Goal: Information Seeking & Learning: Learn about a topic

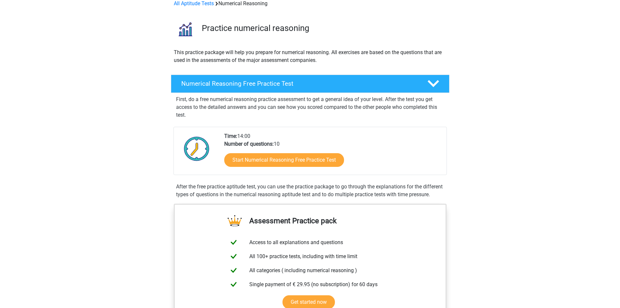
scroll to position [33, 0]
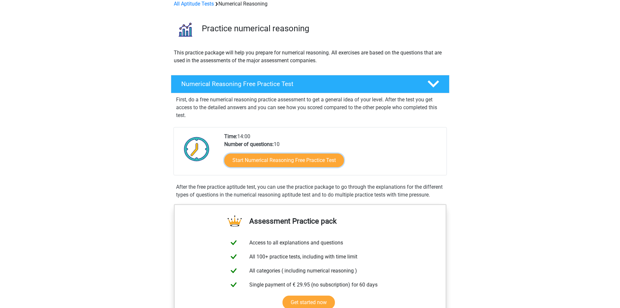
click at [281, 157] on link "Start Numerical Reasoning Free Practice Test" at bounding box center [284, 160] width 120 height 14
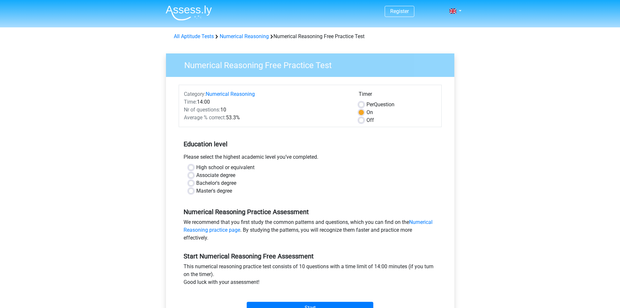
click at [196, 170] on label "High school or equivalent" at bounding box center [225, 167] width 58 height 8
click at [190, 170] on input "High school or equivalent" at bounding box center [191, 166] width 5 height 7
radio input "true"
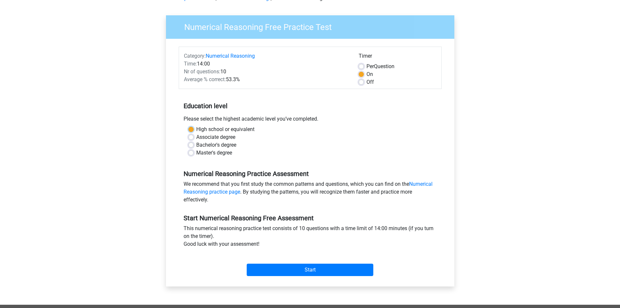
scroll to position [98, 0]
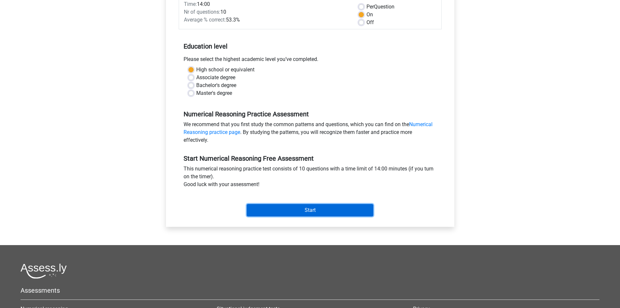
click at [304, 214] on input "Start" at bounding box center [310, 210] width 127 height 12
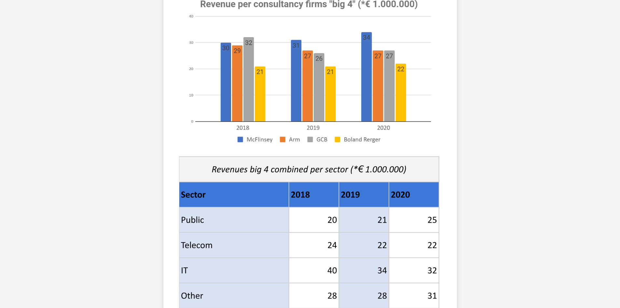
scroll to position [163, 0]
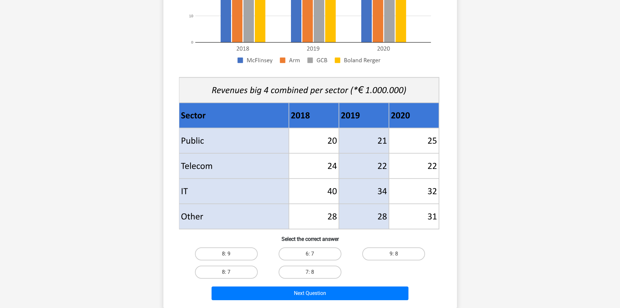
click at [312, 258] on input "6: 7" at bounding box center [312, 256] width 4 height 4
radio input "true"
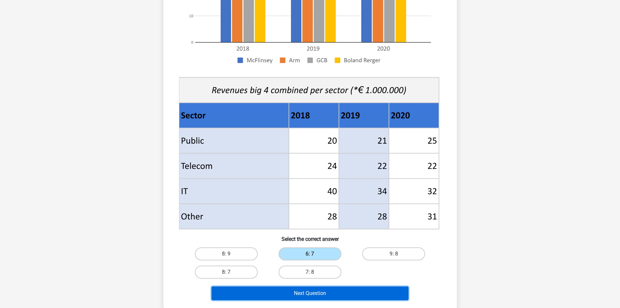
click at [314, 293] on button "Next Question" at bounding box center [310, 293] width 197 height 14
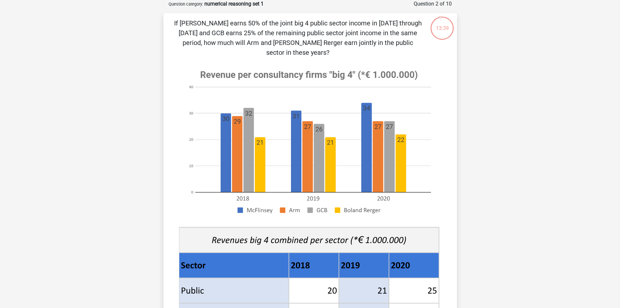
scroll to position [228, 0]
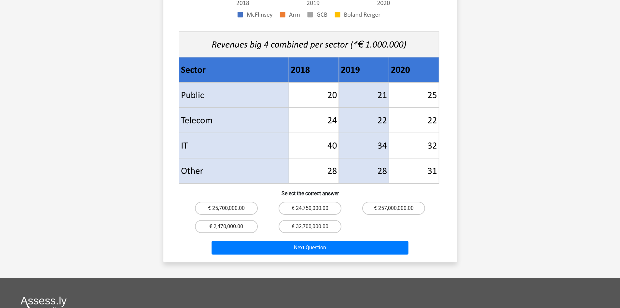
click at [235, 202] on label "€ 25,700,000.00" at bounding box center [226, 208] width 63 height 13
click at [231, 208] on input "€ 25,700,000.00" at bounding box center [228, 210] width 4 height 4
radio input "true"
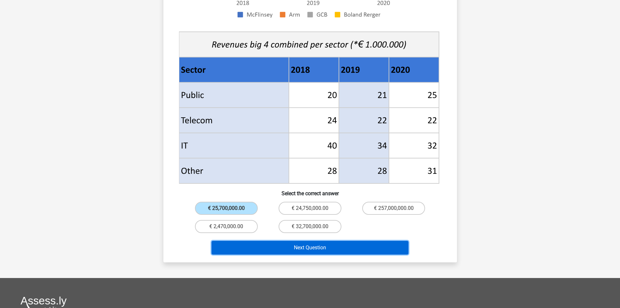
click at [265, 241] on button "Next Question" at bounding box center [310, 248] width 197 height 14
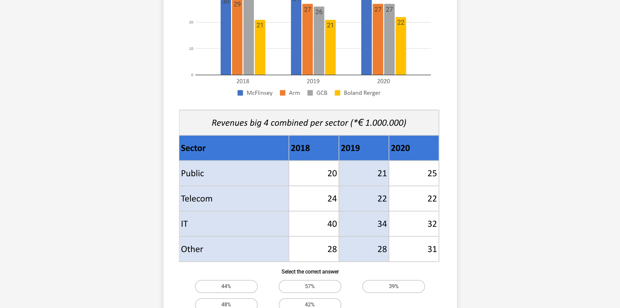
scroll to position [195, 0]
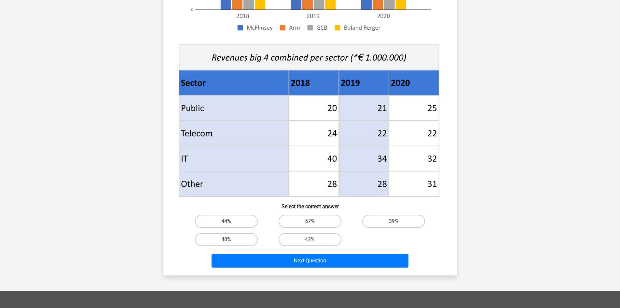
click at [368, 221] on label "39%" at bounding box center [394, 221] width 63 height 13
click at [394, 221] on input "39%" at bounding box center [396, 223] width 4 height 4
radio input "true"
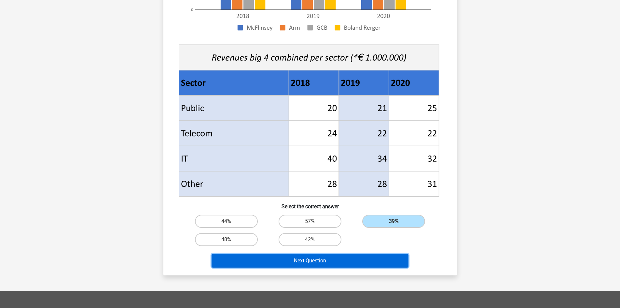
click at [341, 256] on button "Next Question" at bounding box center [310, 261] width 197 height 14
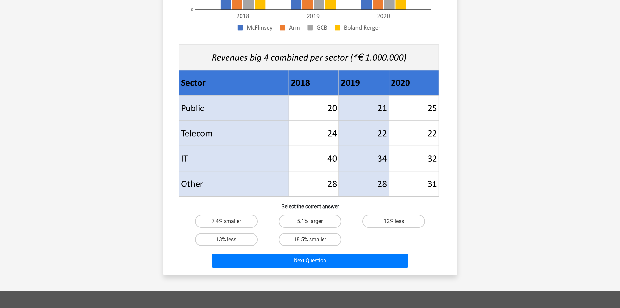
click at [303, 240] on label "18.5% smaller" at bounding box center [310, 239] width 63 height 13
click at [310, 240] on input "18.5% smaller" at bounding box center [312, 241] width 4 height 4
radio input "true"
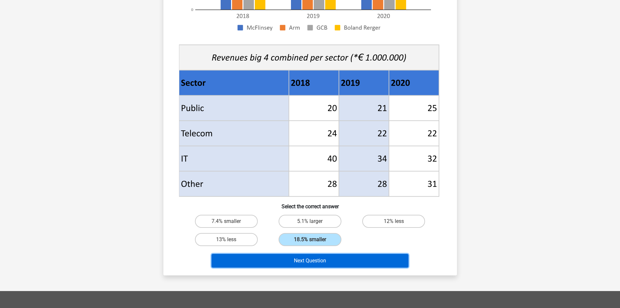
click at [304, 259] on button "Next Question" at bounding box center [310, 261] width 197 height 14
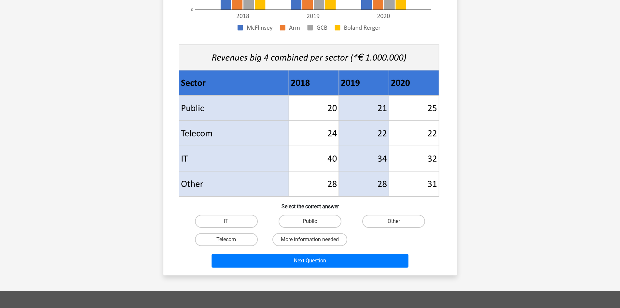
click at [299, 223] on label "Public" at bounding box center [310, 221] width 63 height 13
click at [310, 223] on input "Public" at bounding box center [312, 223] width 4 height 4
radio input "true"
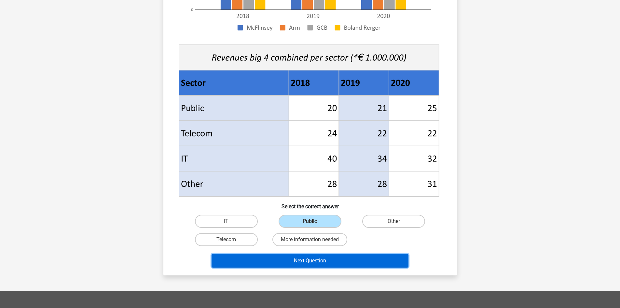
click at [308, 264] on button "Next Question" at bounding box center [310, 261] width 197 height 14
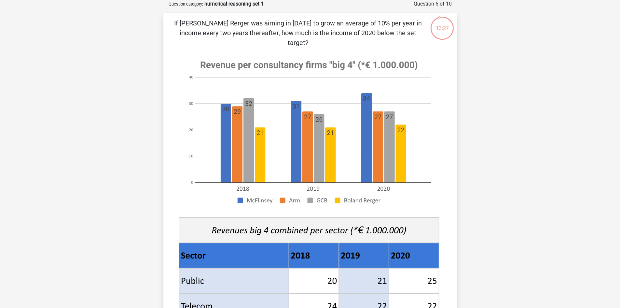
scroll to position [163, 0]
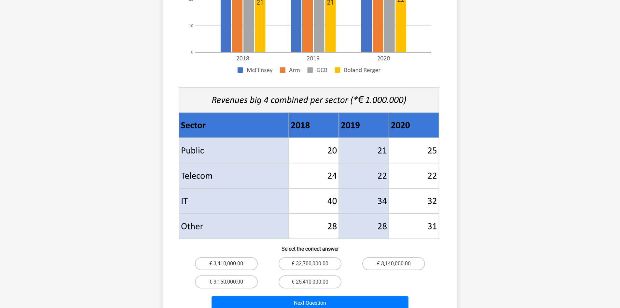
click at [249, 257] on label "€ 3,410,000.00" at bounding box center [226, 263] width 63 height 13
click at [231, 263] on input "€ 3,410,000.00" at bounding box center [228, 265] width 4 height 4
radio input "true"
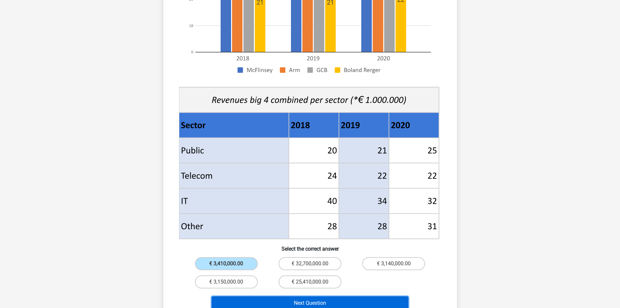
drag, startPoint x: 275, startPoint y: 292, endPoint x: 277, endPoint y: 284, distance: 8.1
click at [276, 296] on button "Next Question" at bounding box center [310, 303] width 197 height 14
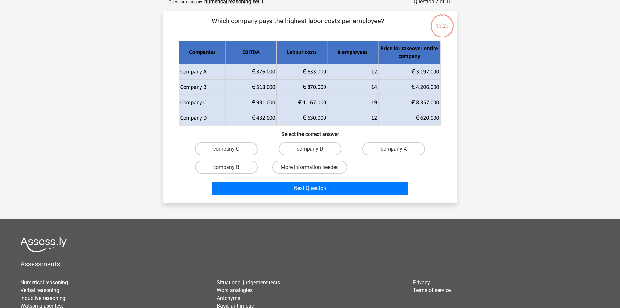
scroll to position [33, 0]
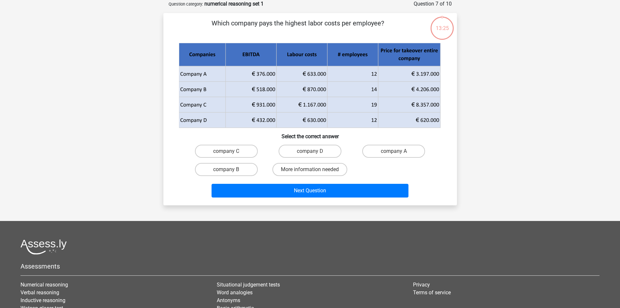
click at [310, 161] on div "More information needed" at bounding box center [310, 169] width 84 height 18
click at [307, 166] on label "More information needed" at bounding box center [310, 169] width 75 height 13
click at [310, 169] on input "More information needed" at bounding box center [312, 171] width 4 height 4
radio input "true"
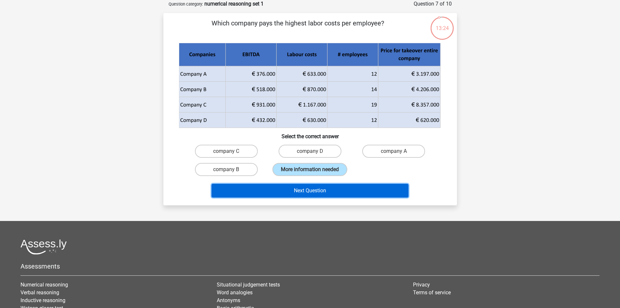
click at [305, 193] on button "Next Question" at bounding box center [310, 191] width 197 height 14
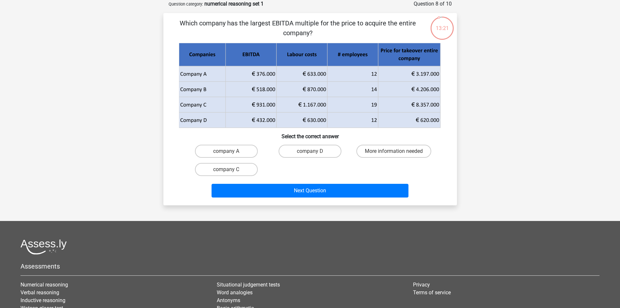
click at [372, 149] on label "More information needed" at bounding box center [394, 151] width 75 height 13
click at [394, 151] on input "More information needed" at bounding box center [396, 153] width 4 height 4
radio input "true"
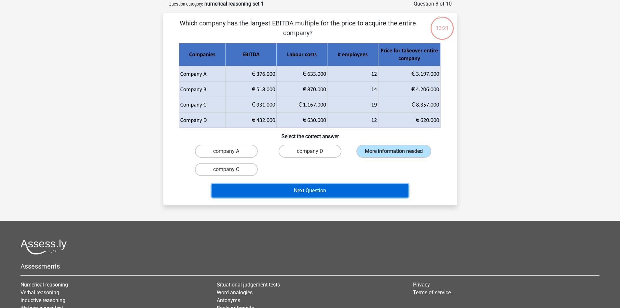
click at [350, 189] on button "Next Question" at bounding box center [310, 191] width 197 height 14
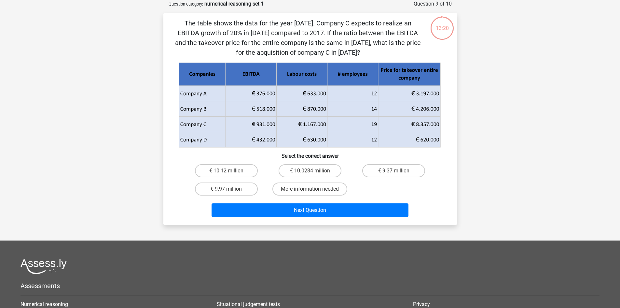
click at [310, 171] on label "€ 10.0284 million" at bounding box center [310, 170] width 63 height 13
click at [310, 171] on input "€ 10.0284 million" at bounding box center [312, 173] width 4 height 4
radio input "true"
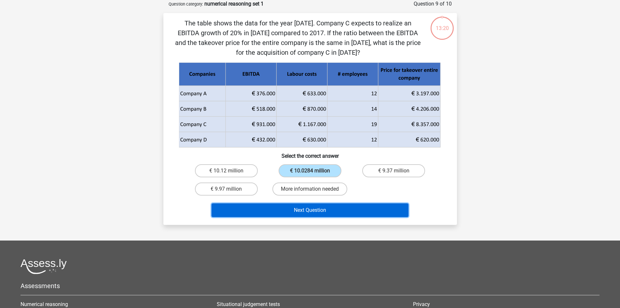
click at [323, 210] on button "Next Question" at bounding box center [310, 210] width 197 height 14
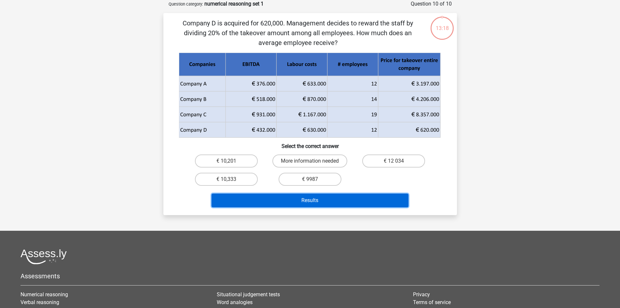
click at [322, 205] on button "Results" at bounding box center [310, 200] width 197 height 14
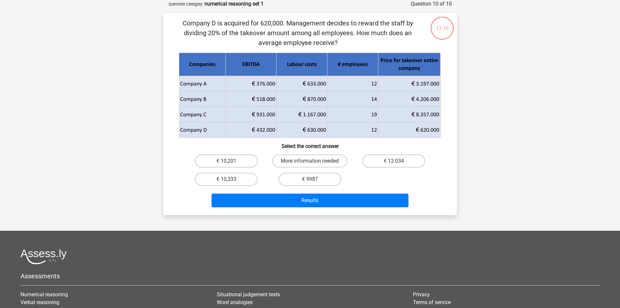
click at [300, 162] on label "More information needed" at bounding box center [310, 160] width 75 height 13
click at [310, 162] on input "More information needed" at bounding box center [312, 163] width 4 height 4
radio input "true"
click at [298, 178] on label "€ 9987" at bounding box center [310, 179] width 63 height 13
click at [310, 179] on input "€ 9987" at bounding box center [312, 181] width 4 height 4
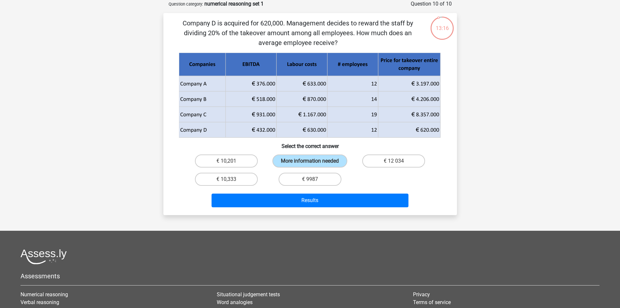
radio input "true"
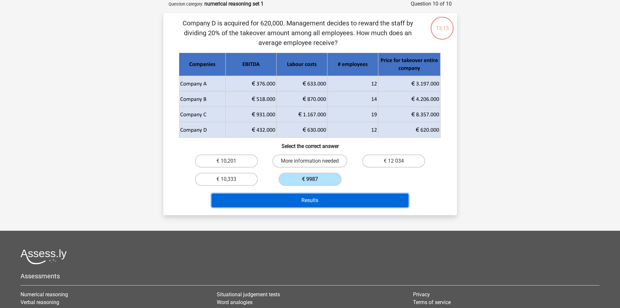
click at [305, 205] on button "Results" at bounding box center [310, 200] width 197 height 14
